Goal: Answer question/provide support

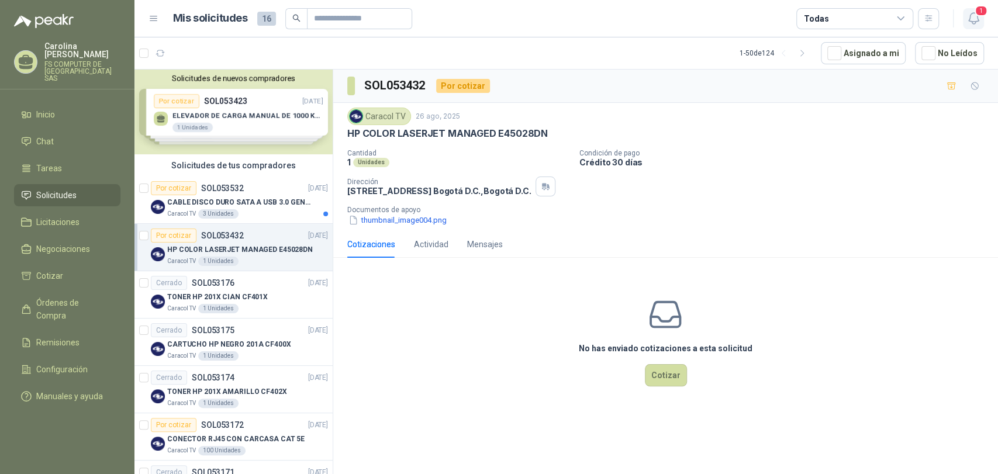
click at [977, 20] on icon "button" at bounding box center [973, 18] width 10 height 11
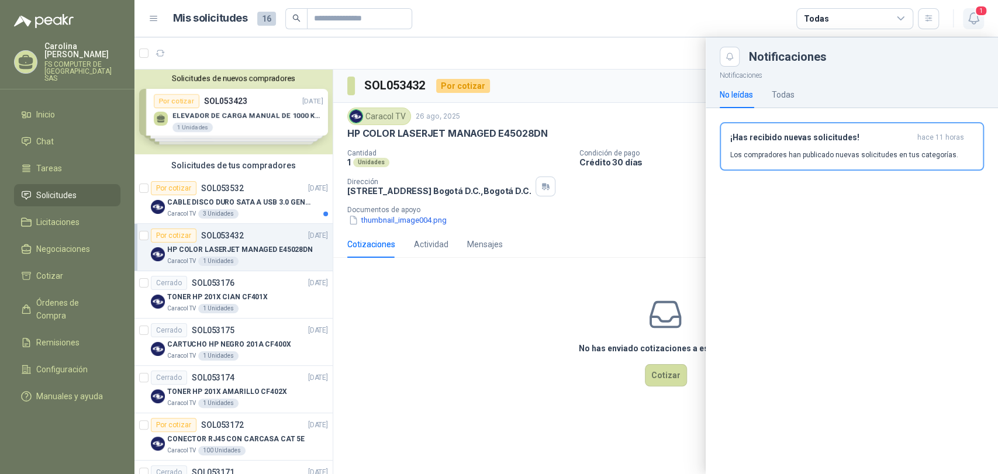
click at [977, 20] on icon "button" at bounding box center [973, 18] width 10 height 11
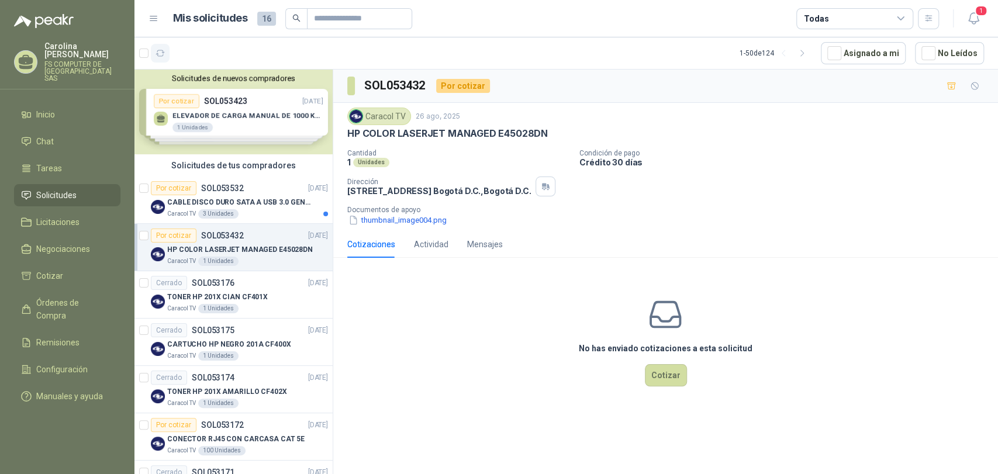
click at [162, 53] on icon "button" at bounding box center [161, 54] width 10 height 10
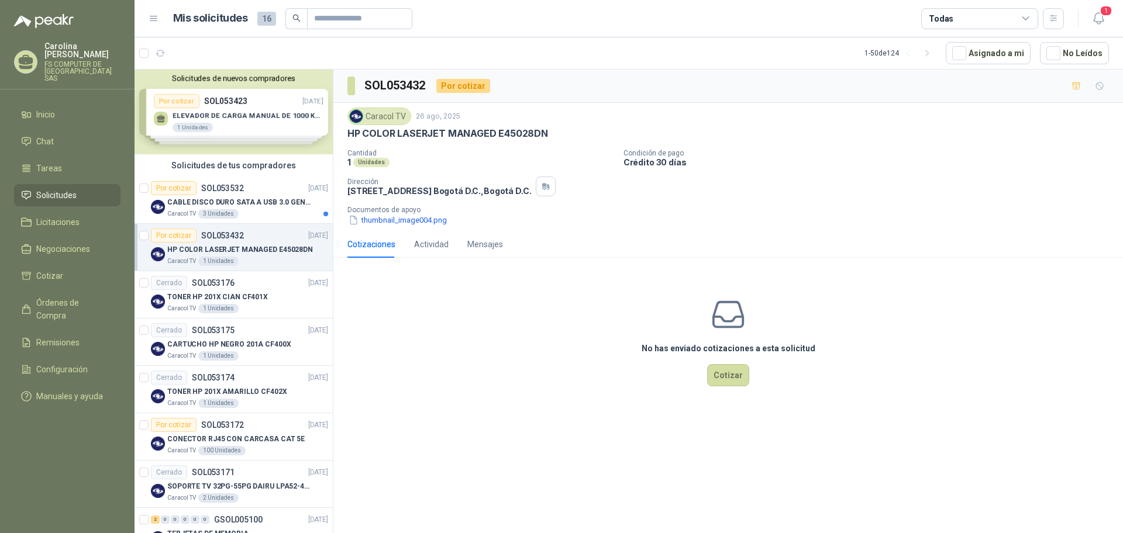
click at [696, 292] on div "No has enviado cotizaciones a esta solicitud Cotizar" at bounding box center [727, 341] width 789 height 149
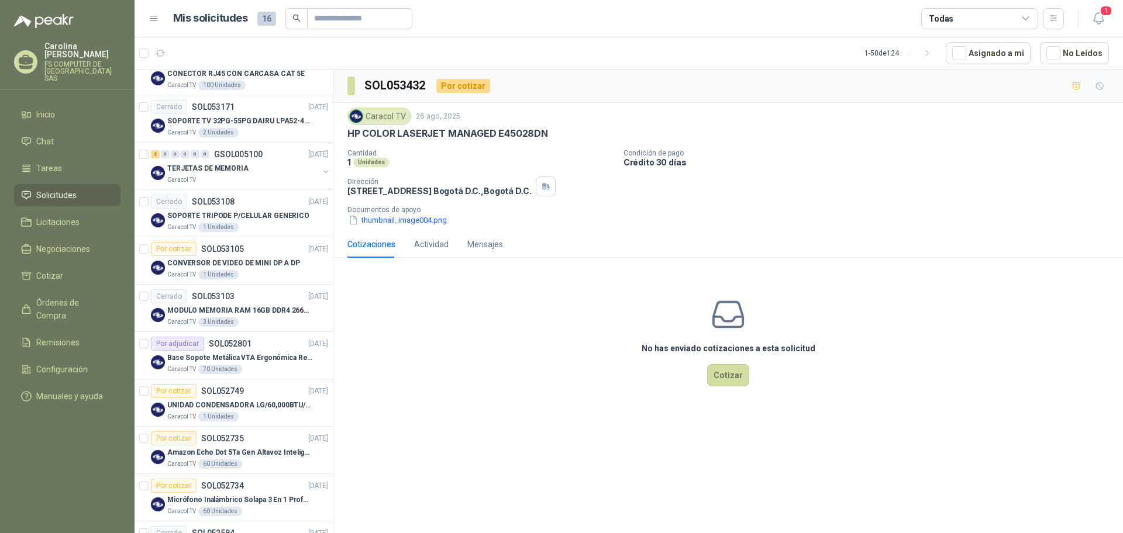
scroll to position [439, 0]
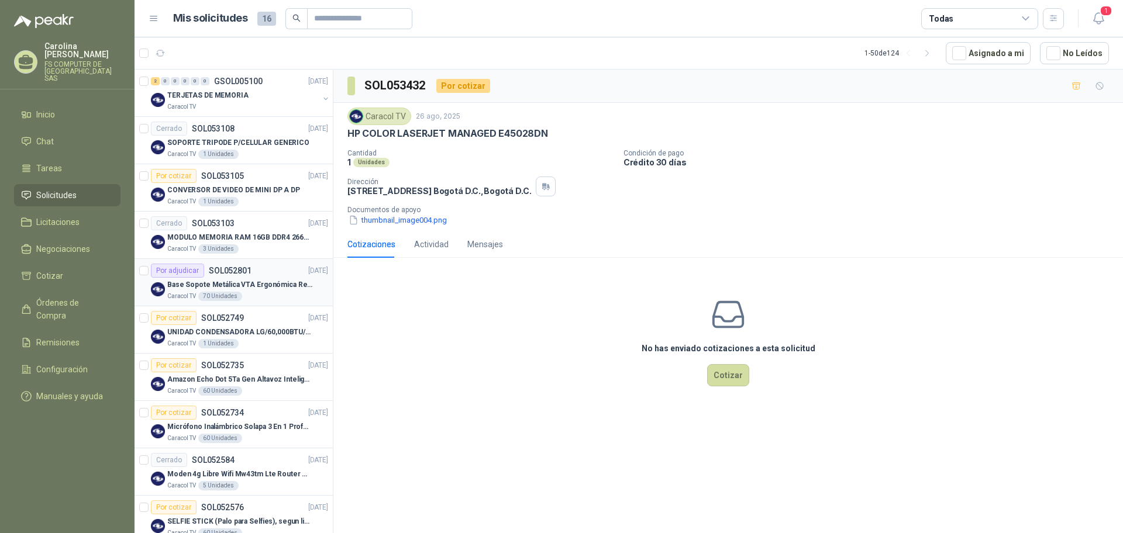
click at [207, 271] on div "Por adjudicar SOL052801" at bounding box center [201, 271] width 101 height 14
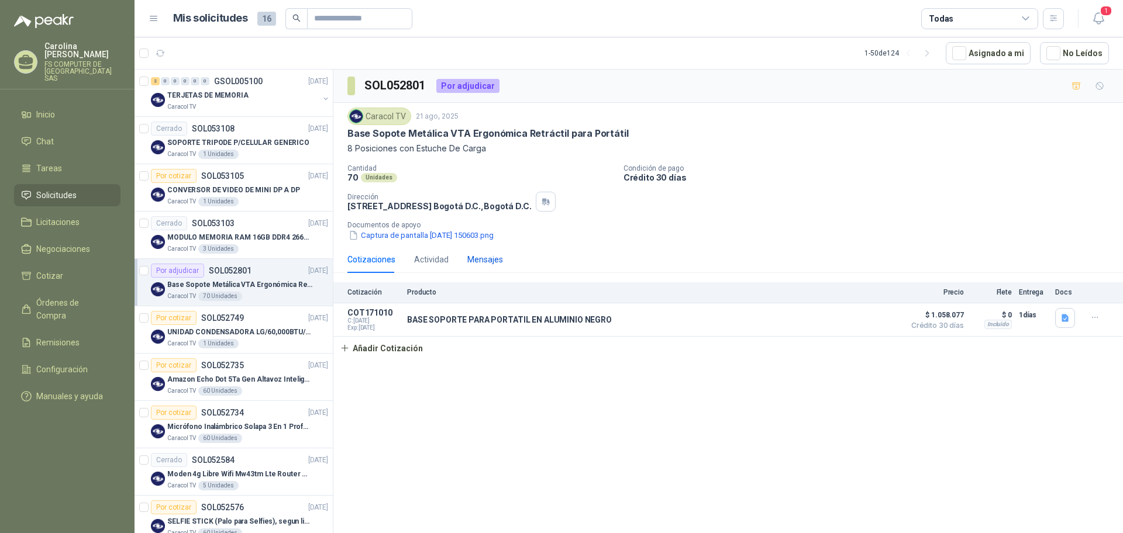
click at [482, 257] on div "Mensajes" at bounding box center [485, 259] width 36 height 13
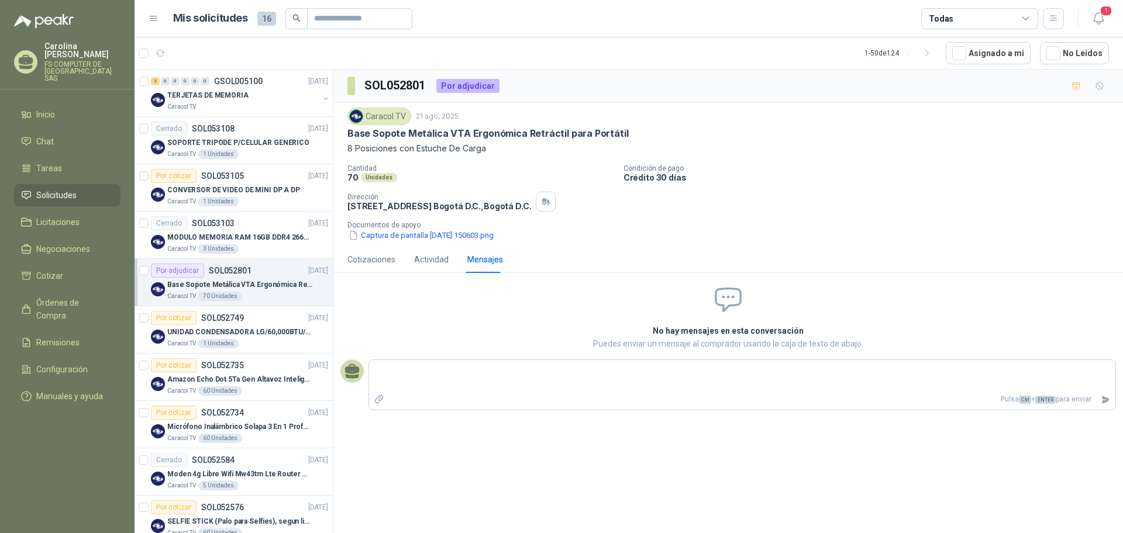
click at [454, 257] on div "Cotizaciones Actividad Mensajes" at bounding box center [425, 259] width 156 height 27
click at [447, 260] on div "Cotizaciones Actividad Mensajes" at bounding box center [425, 259] width 156 height 27
click at [433, 260] on div "Actividad" at bounding box center [431, 259] width 35 height 13
